Goal: Transaction & Acquisition: Purchase product/service

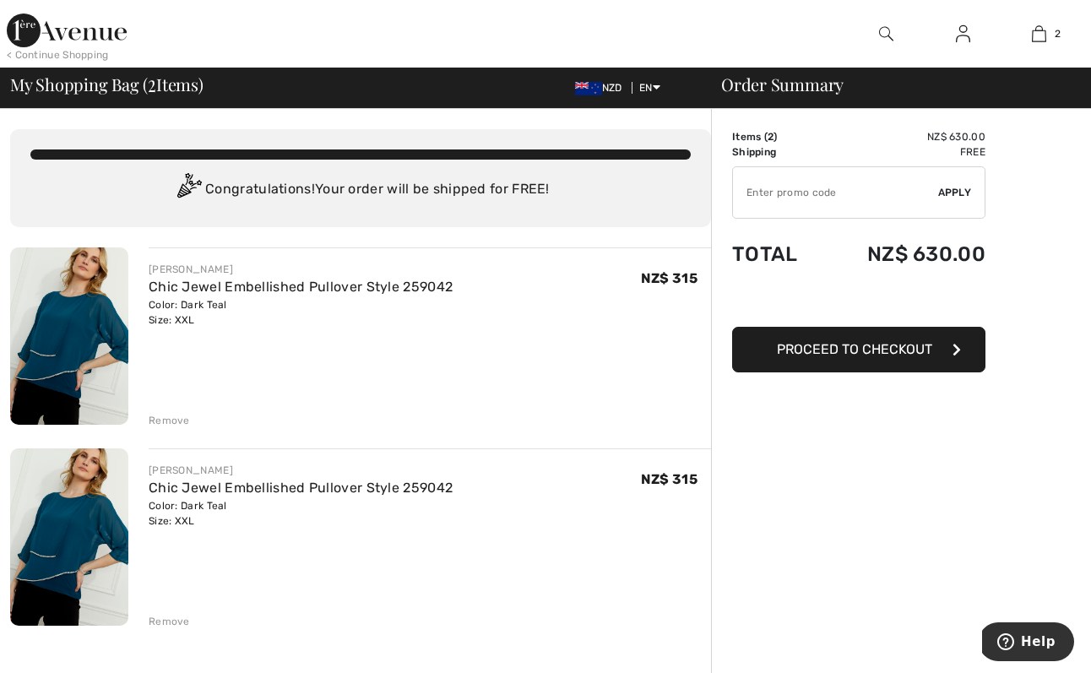
click at [172, 619] on div "Remove" at bounding box center [169, 621] width 41 height 15
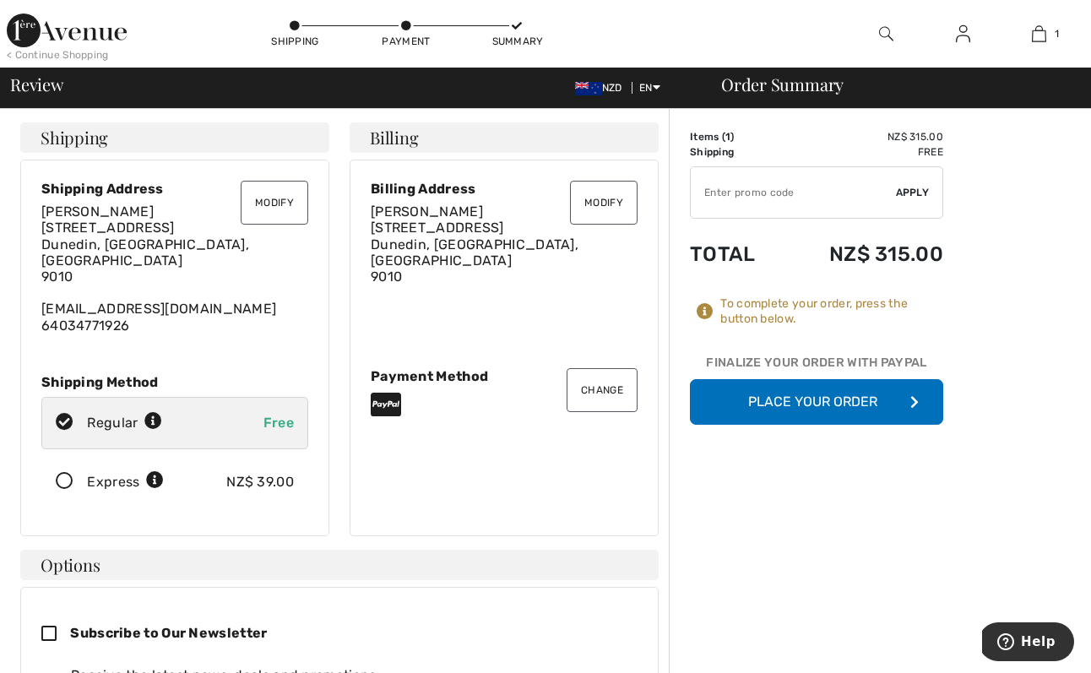
click at [823, 398] on button "Place Your Order" at bounding box center [816, 402] width 253 height 46
